Goal: Information Seeking & Learning: Find specific page/section

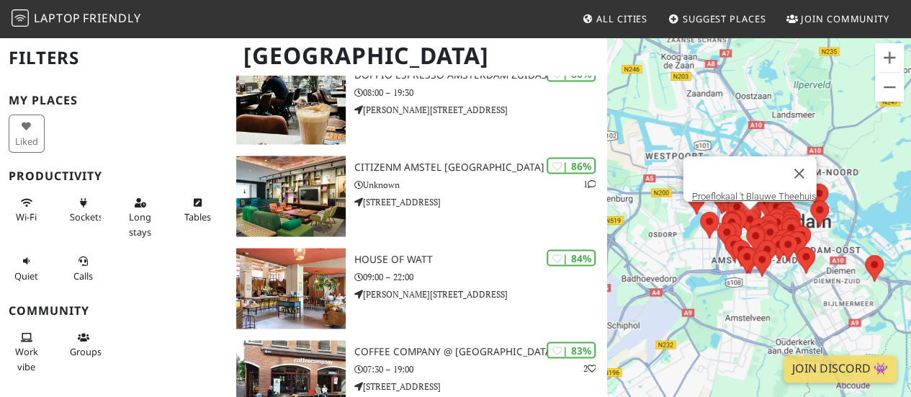
scroll to position [1224, 0]
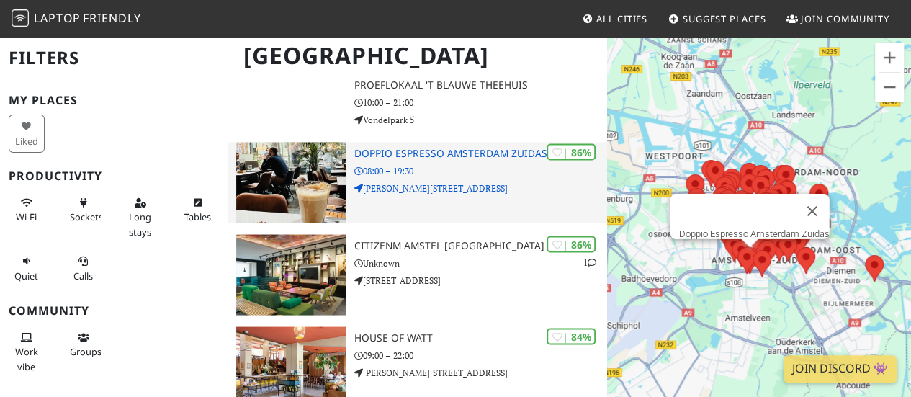
click at [475, 159] on div "| 86% Doppio Espresso Amsterdam Zuidas 08:00 – 19:30 Gustav Mahlerlaan 16" at bounding box center [480, 182] width 253 height 81
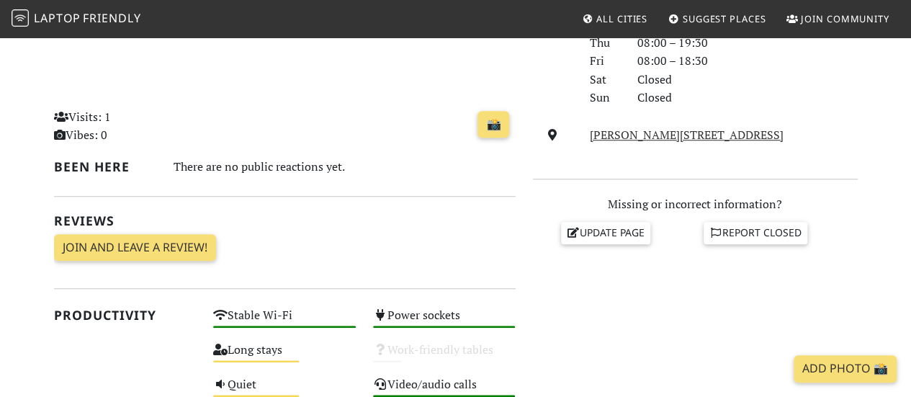
scroll to position [469, 0]
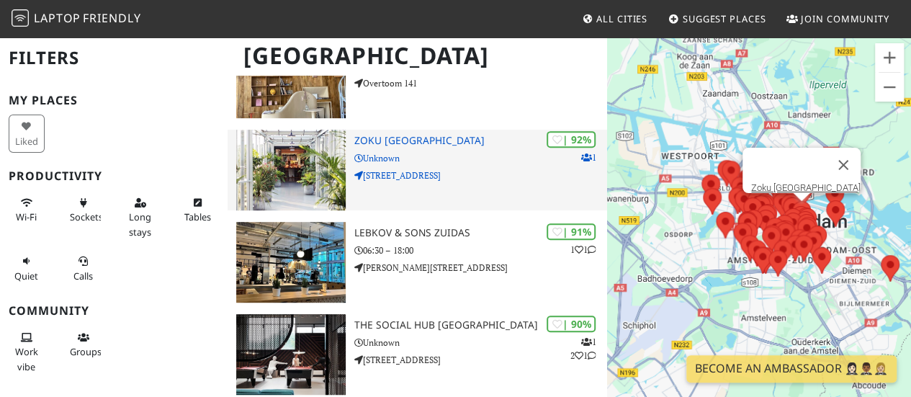
scroll to position [288, 0]
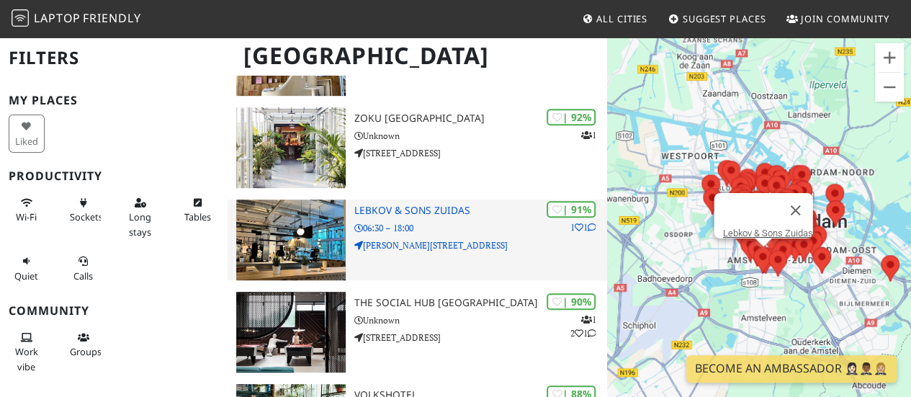
click at [481, 213] on h3 "Lebkov & Sons Zuidas" at bounding box center [480, 211] width 253 height 12
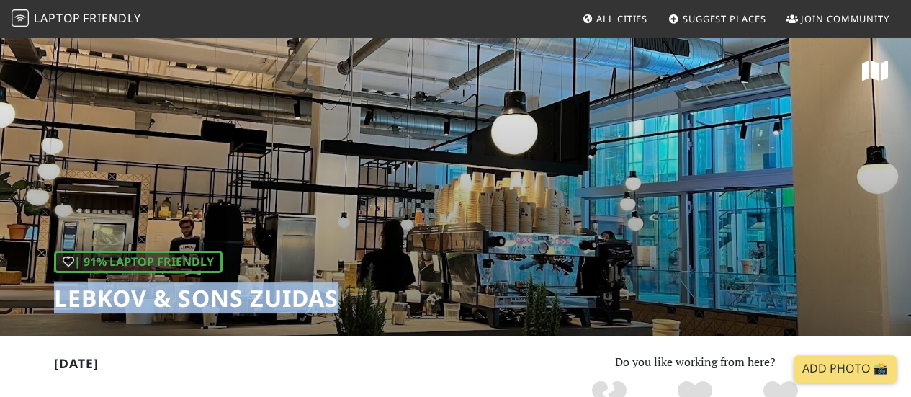
drag, startPoint x: 336, startPoint y: 297, endPoint x: 41, endPoint y: 289, distance: 294.7
click at [41, 289] on div "| 91% Laptop Friendly Lebkov & Sons Zuidas" at bounding box center [455, 186] width 911 height 300
copy h1 "Lebkov & Sons Zuidas"
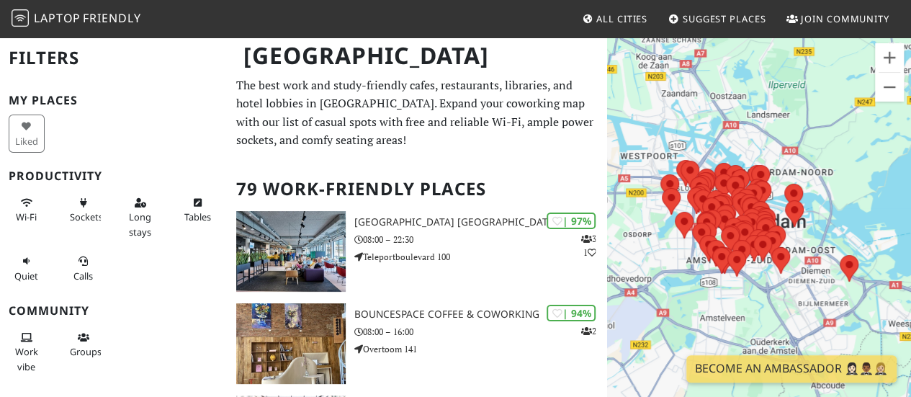
scroll to position [72, 0]
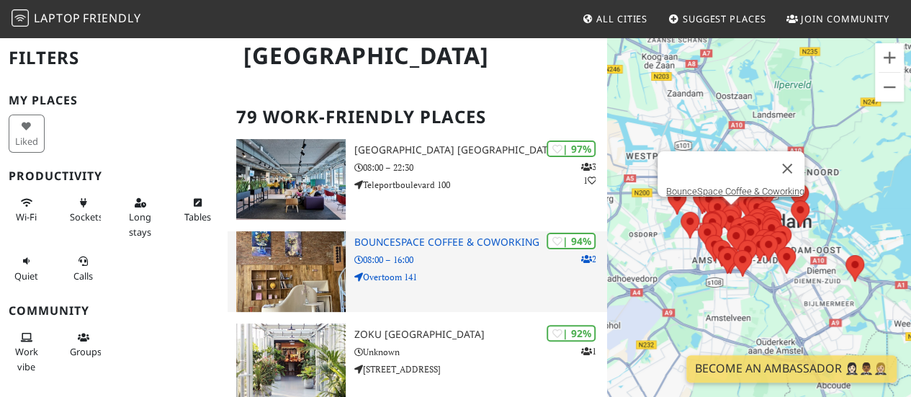
click at [506, 244] on h3 "BounceSpace Coffee & Coworking" at bounding box center [480, 242] width 253 height 12
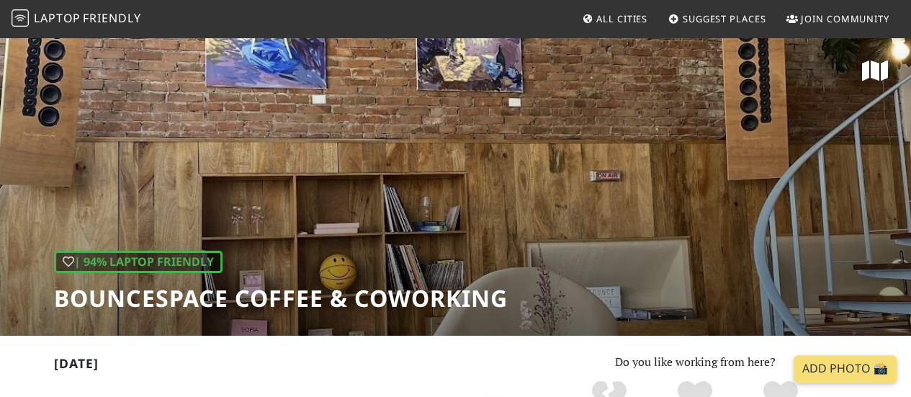
click at [71, 302] on h1 "BounceSpace Coffee & Coworking" at bounding box center [281, 297] width 454 height 27
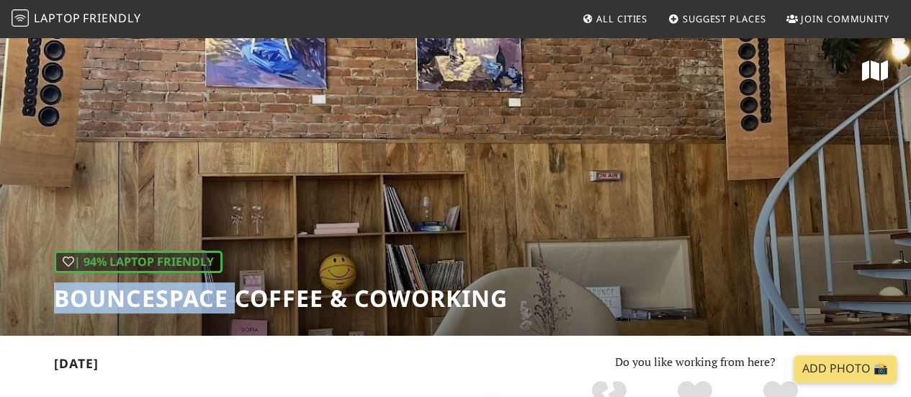
click at [71, 302] on h1 "BounceSpace Coffee & Coworking" at bounding box center [281, 297] width 454 height 27
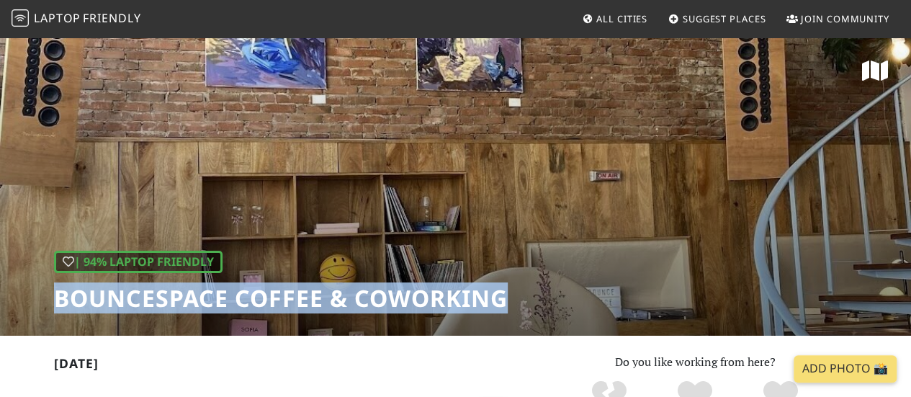
click at [71, 302] on h1 "BounceSpace Coffee & Coworking" at bounding box center [281, 297] width 454 height 27
copy div "BounceSpace Coffee & Coworking"
